Goal: Navigation & Orientation: Find specific page/section

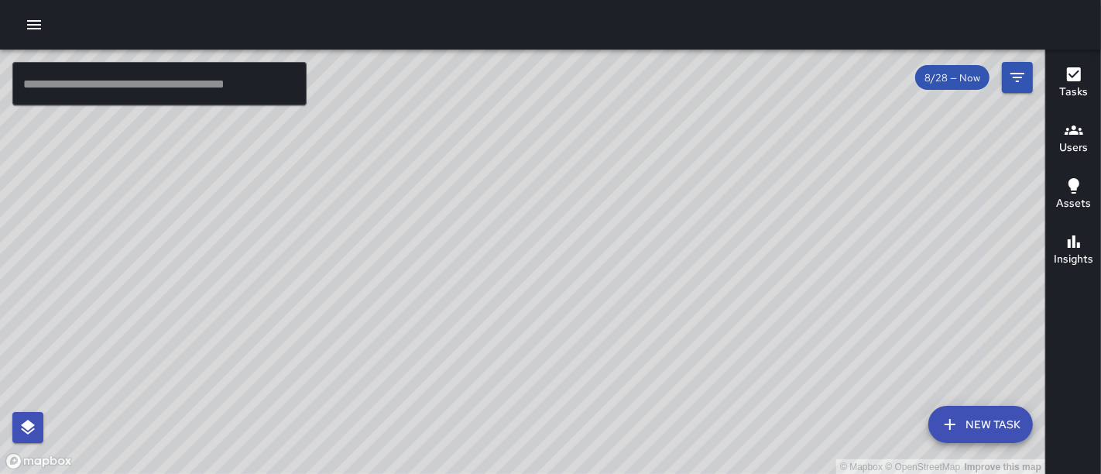
drag, startPoint x: 374, startPoint y: 213, endPoint x: 363, endPoint y: 307, distance: 95.1
click at [363, 307] on div "© Mapbox © OpenStreetMap Improve this map" at bounding box center [523, 262] width 1046 height 425
drag, startPoint x: 383, startPoint y: 167, endPoint x: 353, endPoint y: 220, distance: 60.7
click at [353, 220] on div "© Mapbox © OpenStreetMap Improve this map" at bounding box center [523, 262] width 1046 height 425
drag, startPoint x: 511, startPoint y: 241, endPoint x: 376, endPoint y: 95, distance: 198.9
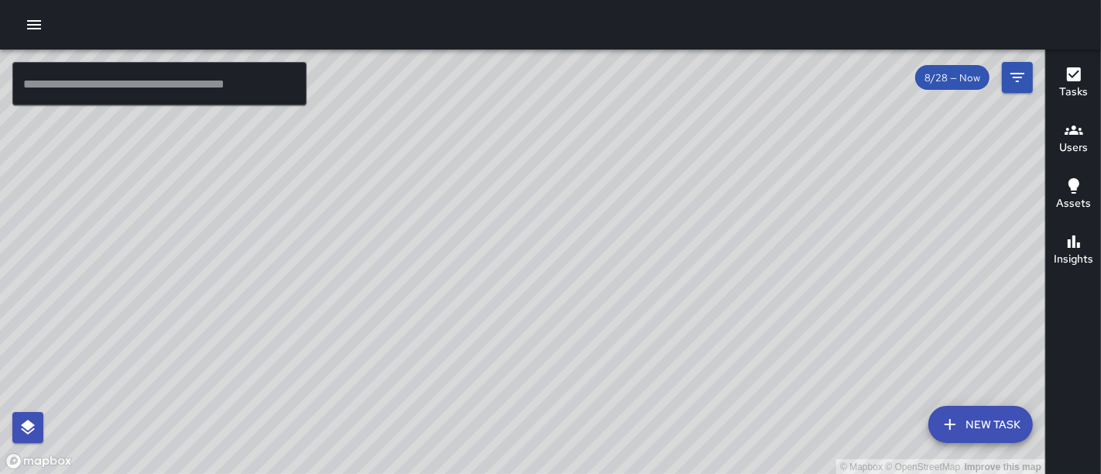
click at [376, 95] on div "© Mapbox © OpenStreetMap Improve this map" at bounding box center [523, 262] width 1046 height 425
drag, startPoint x: 445, startPoint y: 178, endPoint x: 398, endPoint y: 96, distance: 94.3
click at [398, 96] on div "© Mapbox © OpenStreetMap Improve this map" at bounding box center [523, 262] width 1046 height 425
drag, startPoint x: 311, startPoint y: 146, endPoint x: 307, endPoint y: 288, distance: 142.6
click at [307, 288] on div "© Mapbox © OpenStreetMap Improve this map" at bounding box center [523, 262] width 1046 height 425
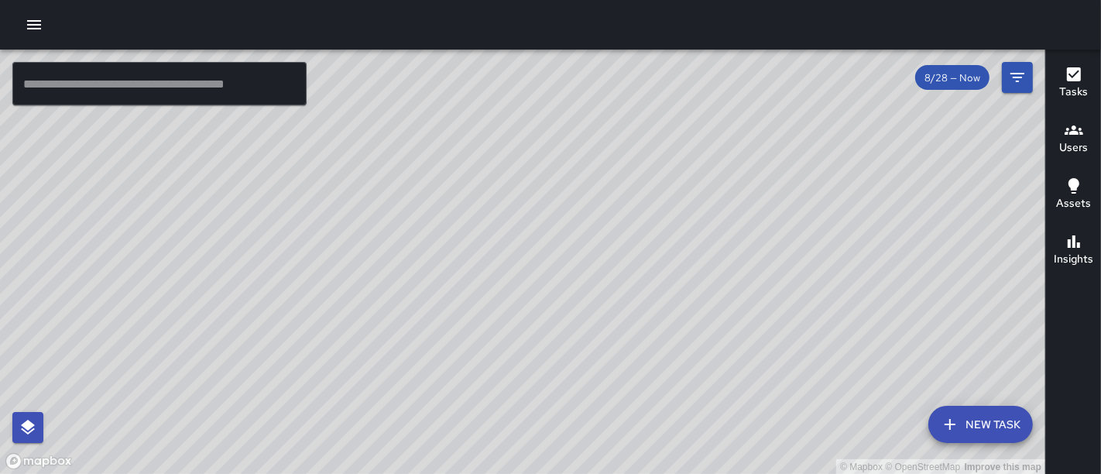
drag, startPoint x: 528, startPoint y: 194, endPoint x: 265, endPoint y: 261, distance: 271.6
click at [265, 261] on div "© Mapbox © OpenStreetMap Improve this map" at bounding box center [523, 262] width 1046 height 425
drag, startPoint x: 507, startPoint y: 242, endPoint x: 347, endPoint y: 297, distance: 169.7
click at [347, 297] on div "© Mapbox © OpenStreetMap Improve this map" at bounding box center [523, 262] width 1046 height 425
drag, startPoint x: 511, startPoint y: 129, endPoint x: 347, endPoint y: 230, distance: 192.6
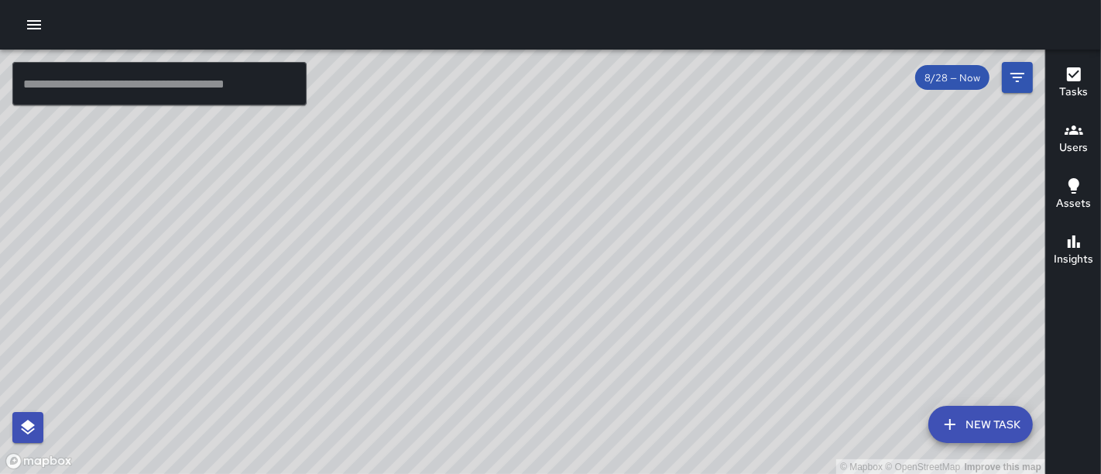
click at [347, 230] on div "© Mapbox © OpenStreetMap Improve this map" at bounding box center [523, 262] width 1046 height 425
drag, startPoint x: 462, startPoint y: 252, endPoint x: 749, endPoint y: 249, distance: 287.3
click at [749, 249] on div "© Mapbox © OpenStreetMap Improve this map" at bounding box center [523, 262] width 1046 height 425
drag, startPoint x: 456, startPoint y: 259, endPoint x: 592, endPoint y: 187, distance: 154.2
click at [592, 187] on div "© Mapbox © OpenStreetMap Improve this map" at bounding box center [523, 262] width 1046 height 425
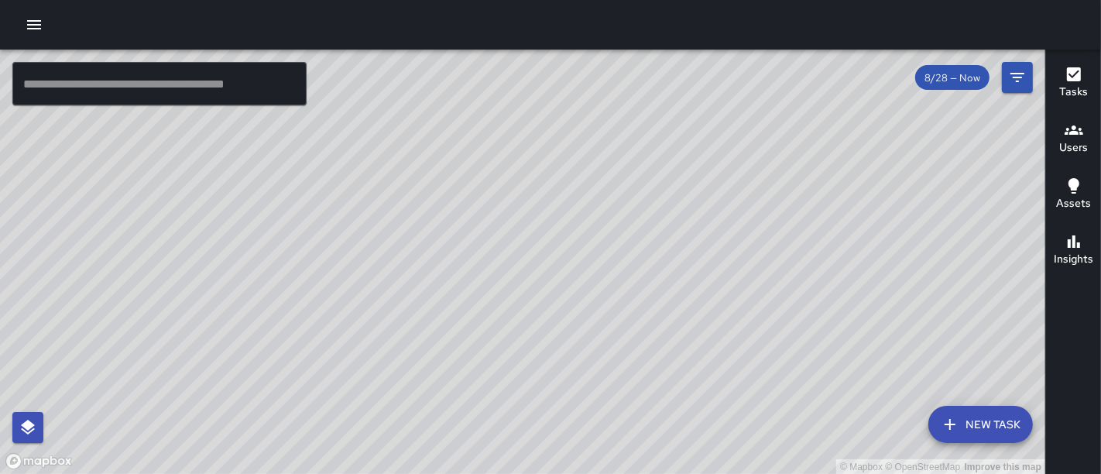
drag, startPoint x: 393, startPoint y: 235, endPoint x: 524, endPoint y: 218, distance: 132.1
click at [524, 218] on div "© Mapbox © OpenStreetMap Improve this map" at bounding box center [523, 262] width 1046 height 425
drag, startPoint x: 479, startPoint y: 235, endPoint x: 513, endPoint y: 300, distance: 72.4
click at [513, 300] on div "© Mapbox © OpenStreetMap Improve this map" at bounding box center [523, 262] width 1046 height 425
drag, startPoint x: 511, startPoint y: 114, endPoint x: 479, endPoint y: 313, distance: 201.5
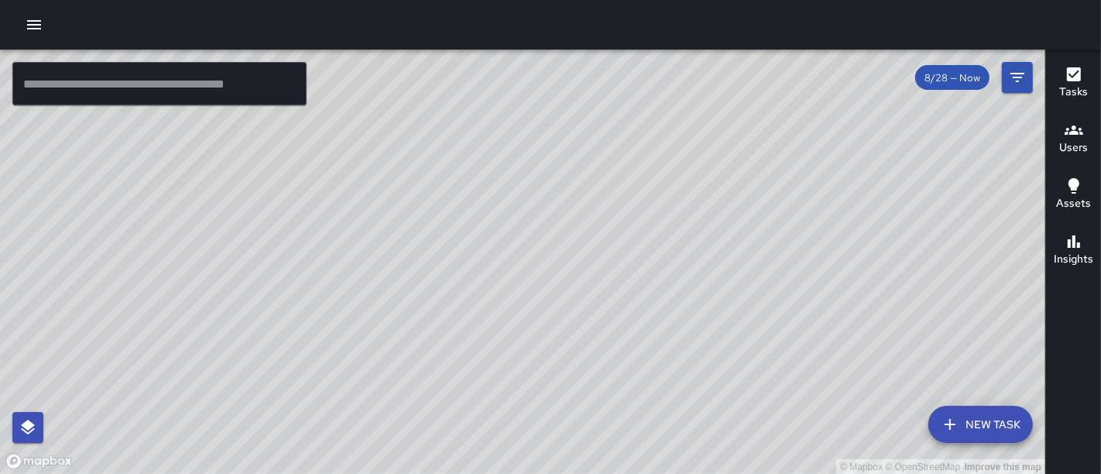
click at [479, 313] on div "© Mapbox © OpenStreetMap Improve this map" at bounding box center [523, 262] width 1046 height 425
drag, startPoint x: 531, startPoint y: 122, endPoint x: 311, endPoint y: 195, distance: 232.4
click at [311, 195] on div "© Mapbox © OpenStreetMap Improve this map" at bounding box center [523, 262] width 1046 height 425
